Goal: Transaction & Acquisition: Register for event/course

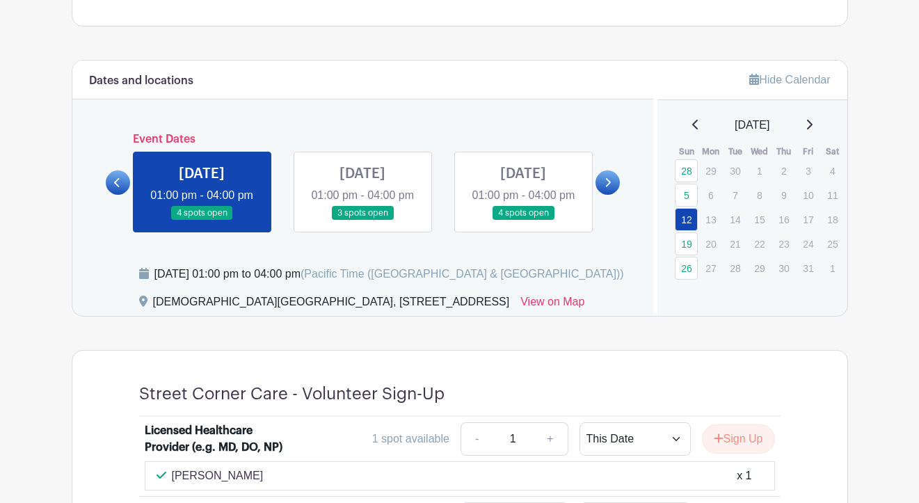
scroll to position [575, 0]
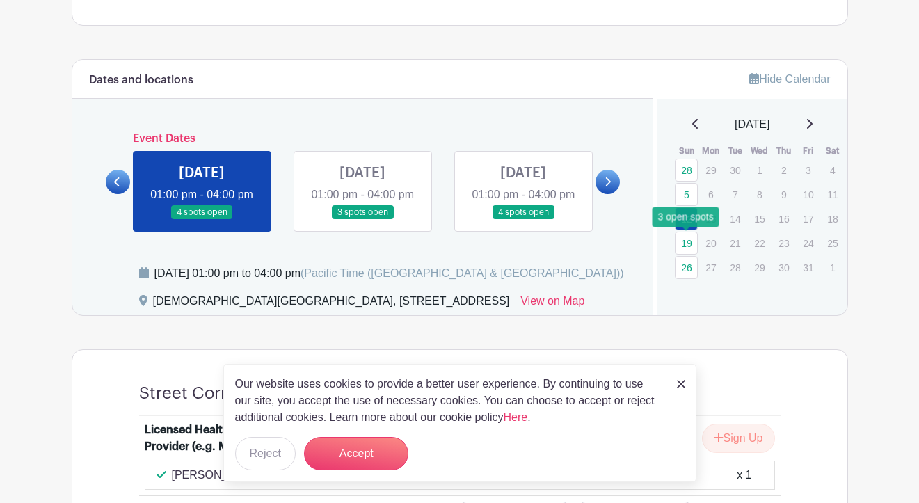
click at [686, 241] on link "19" at bounding box center [686, 243] width 23 height 23
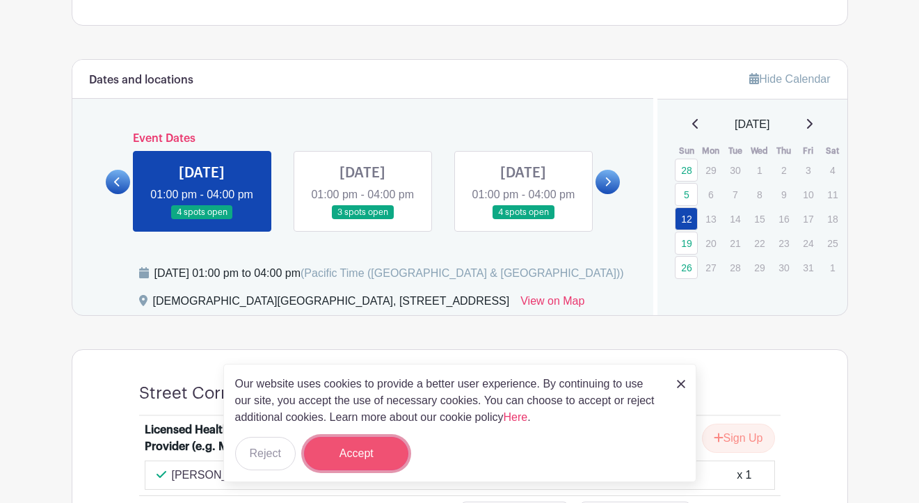
click at [363, 461] on button "Accept" at bounding box center [356, 453] width 104 height 33
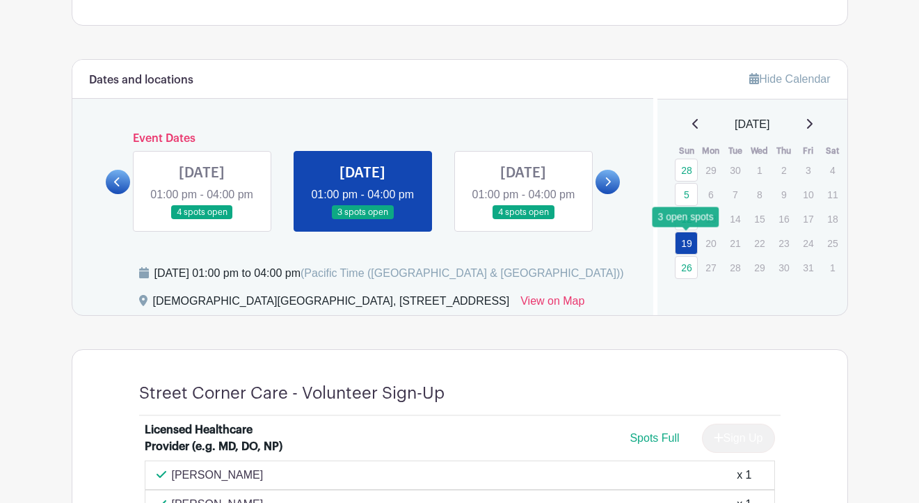
click at [680, 235] on link "19" at bounding box center [686, 243] width 23 height 23
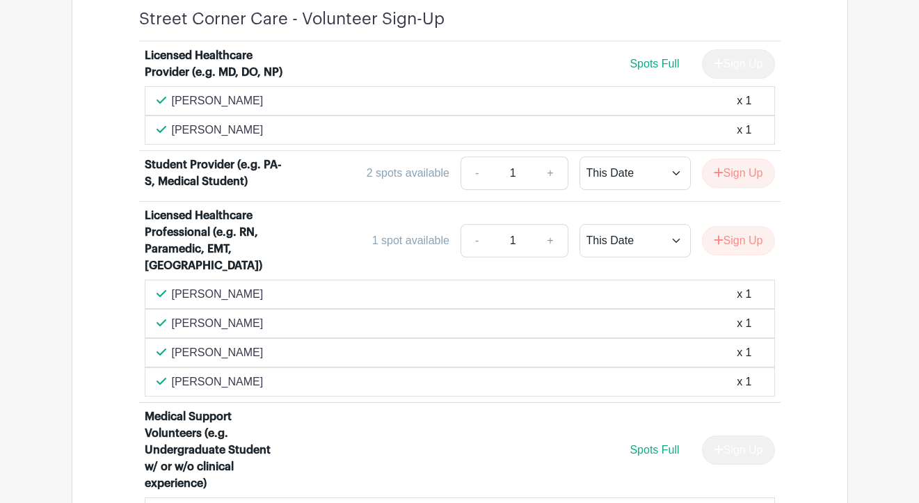
scroll to position [960, 0]
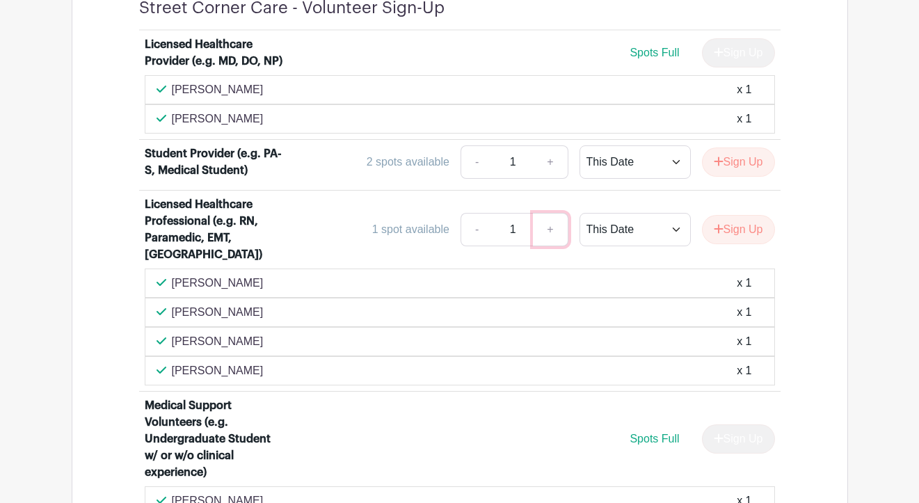
click at [533, 244] on link "+" at bounding box center [550, 229] width 35 height 33
click at [710, 235] on button "Sign Up" at bounding box center [738, 229] width 73 height 29
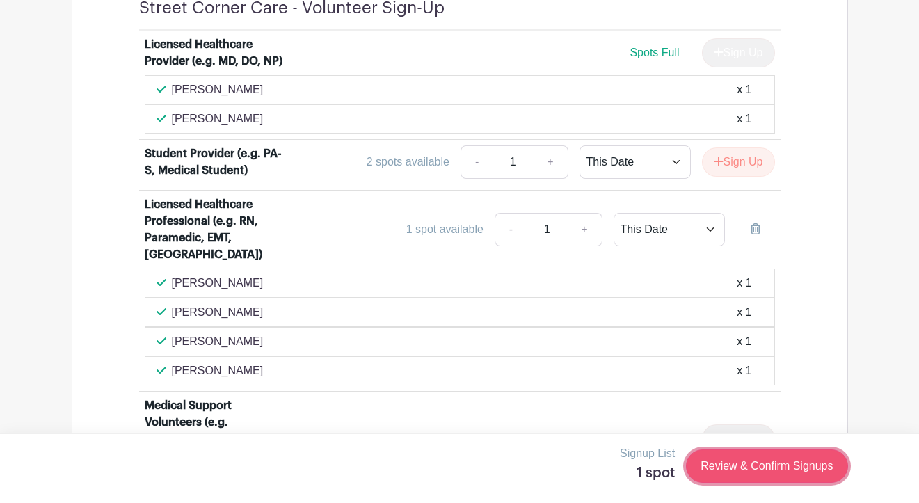
click at [772, 461] on link "Review & Confirm Signups" at bounding box center [766, 466] width 161 height 33
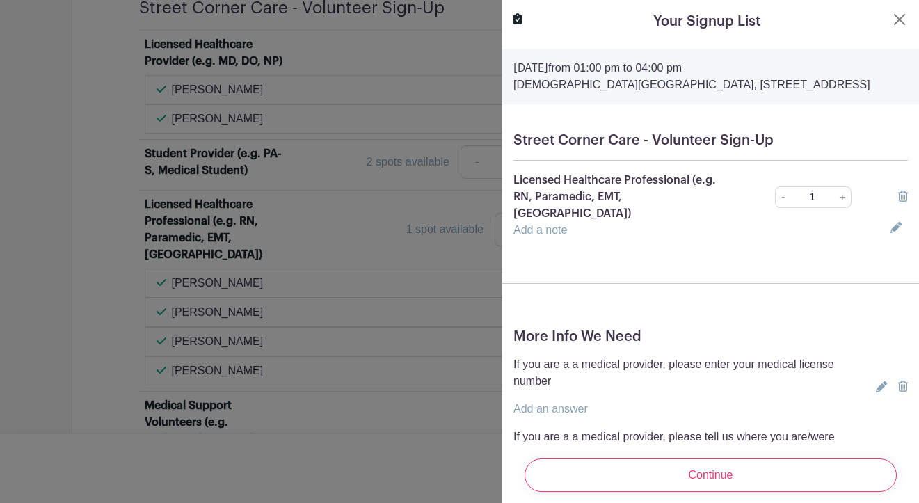
scroll to position [215, 0]
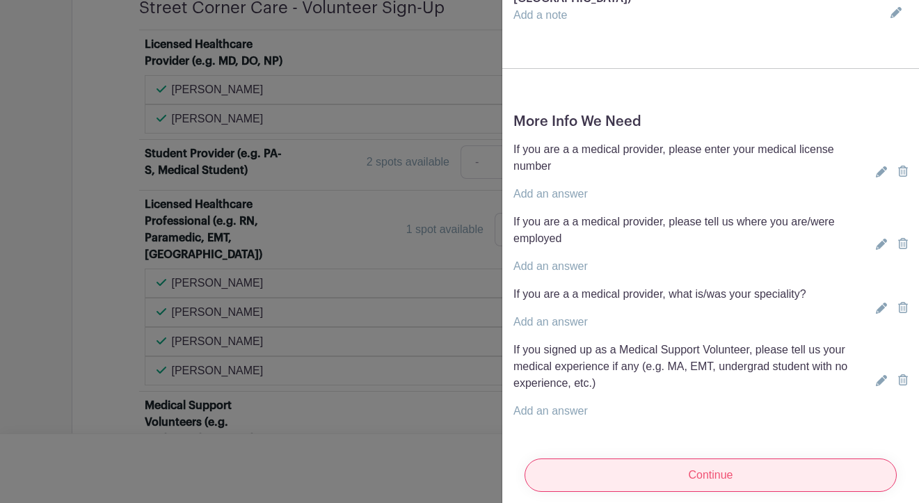
click at [623, 459] on input "Continue" at bounding box center [711, 475] width 372 height 33
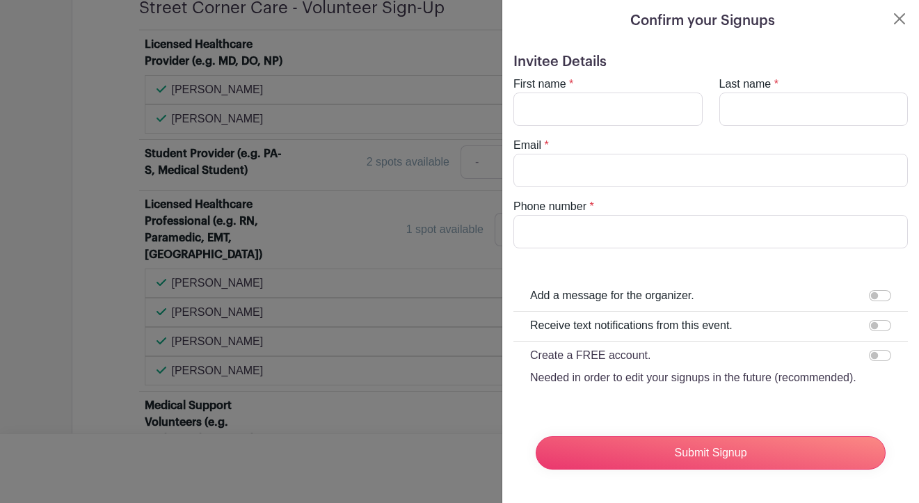
scroll to position [1, 0]
click at [551, 113] on input "First name" at bounding box center [608, 109] width 189 height 33
type input "[PERSON_NAME]"
type input "[PERSON_NAME][EMAIL_ADDRESS][DOMAIN_NAME]"
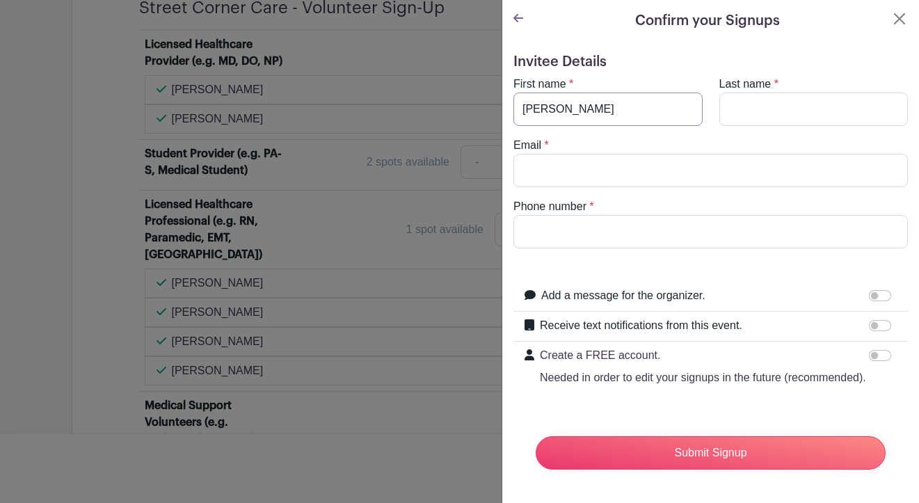
type input "3105920735"
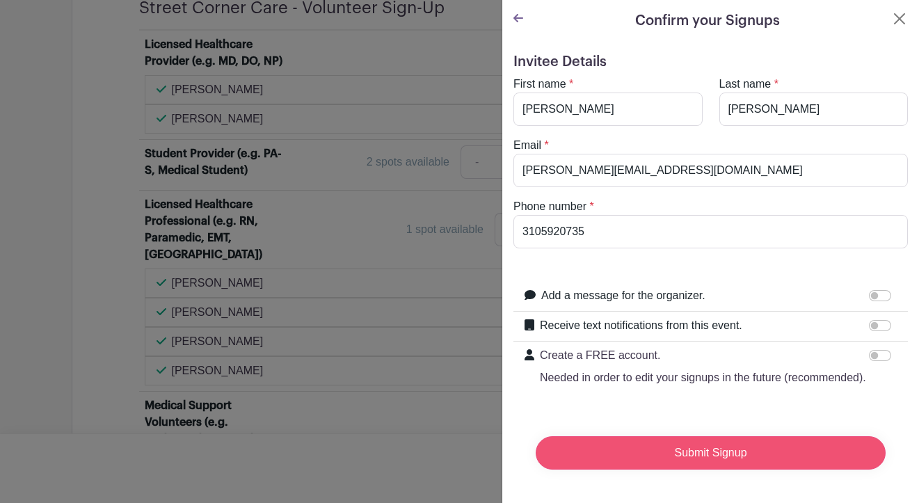
click at [602, 455] on input "Submit Signup" at bounding box center [711, 452] width 350 height 33
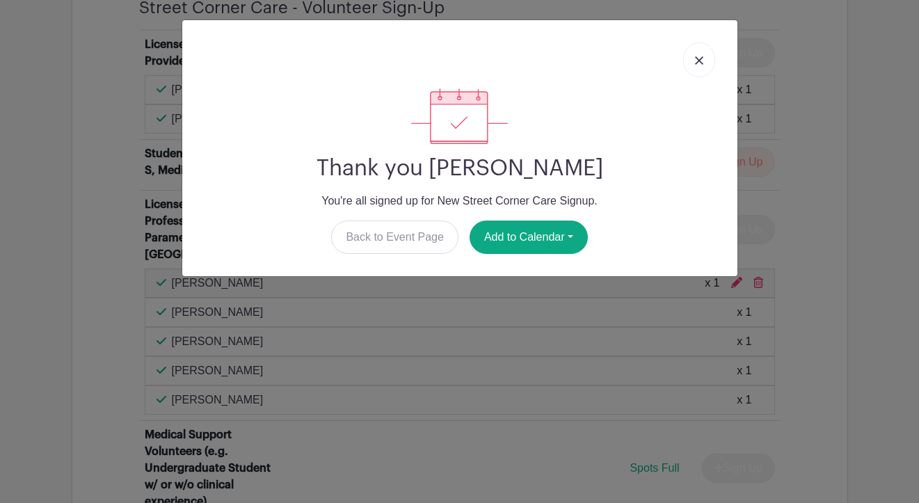
click at [690, 56] on link at bounding box center [699, 59] width 32 height 35
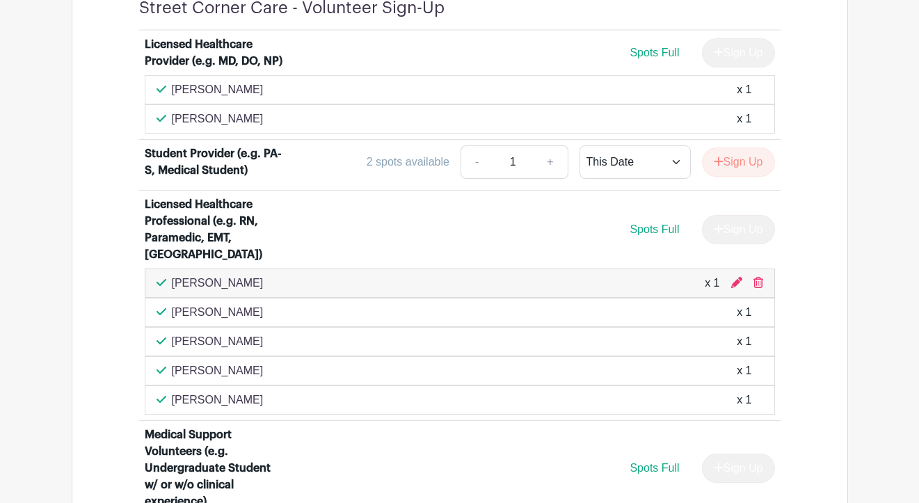
click at [113, 296] on div "Licensed Healthcare Provider (e.g. MD, DO, NP) Spots Full Sign Up [PERSON_NAME]…" at bounding box center [460, 378] width 708 height 695
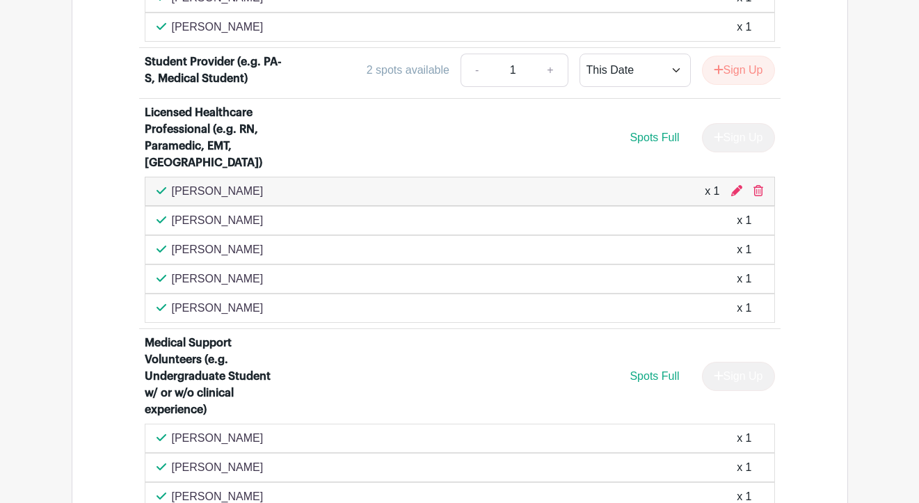
scroll to position [1051, 0]
click at [132, 123] on div "Licensed Healthcare Provider (e.g. MD, DO, NP) Spots Full Sign Up [PERSON_NAME]…" at bounding box center [460, 286] width 708 height 695
